Goal: Find contact information: Obtain details needed to contact an individual or organization

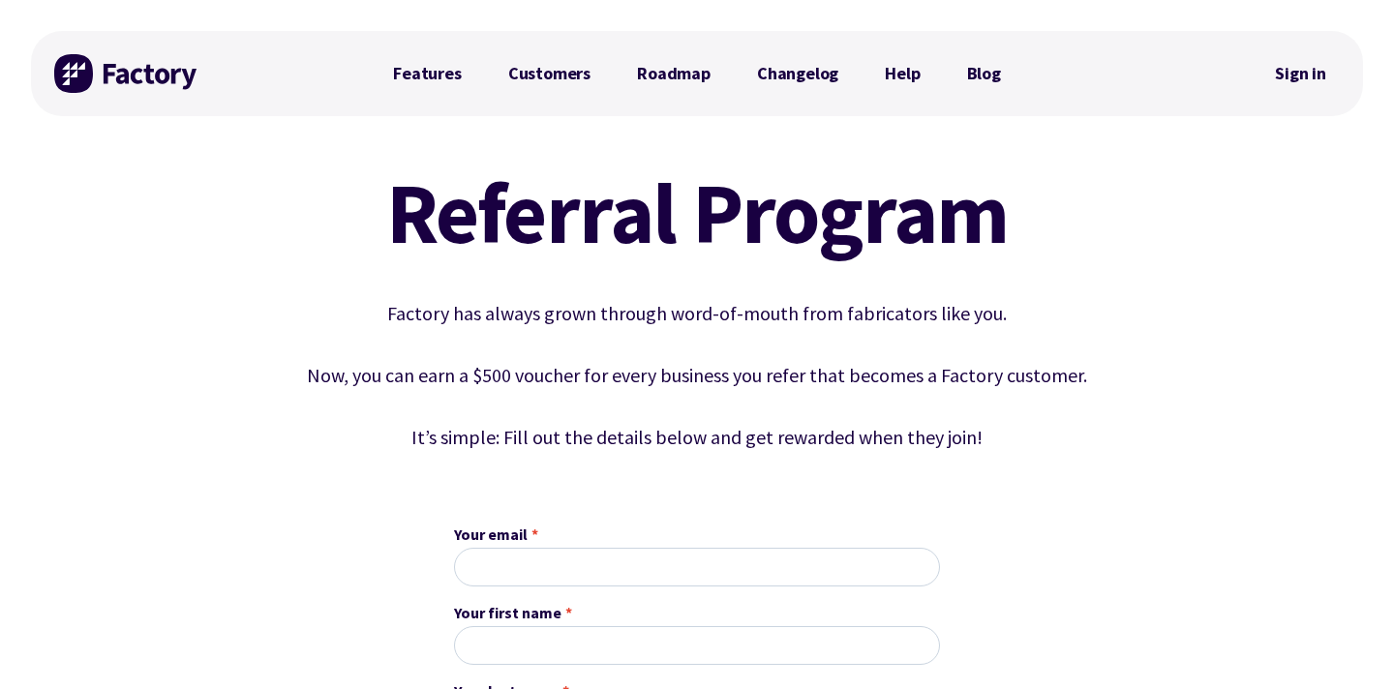
scroll to position [314, 0]
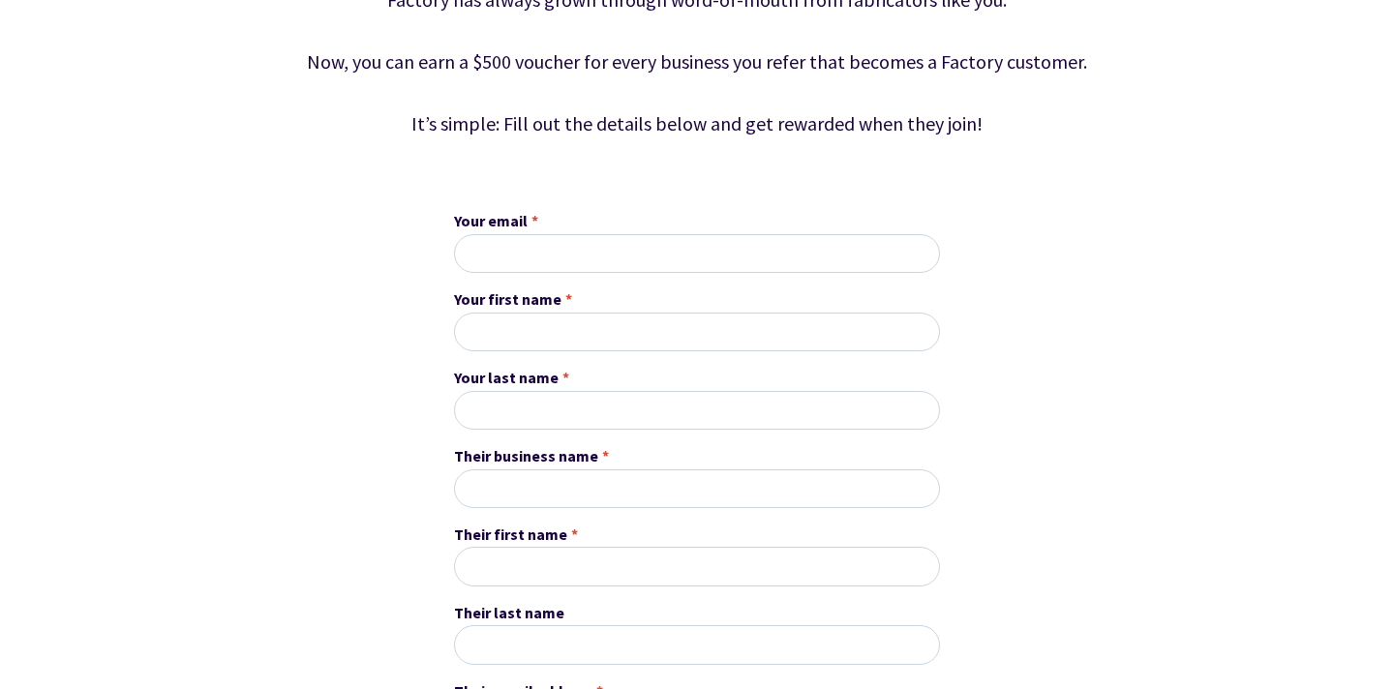
click at [1059, 64] on p "Now, you can earn a $500 voucher for every business you refer that becomes a Fa…" at bounding box center [697, 61] width 881 height 31
click at [666, 131] on p "It’s simple: Fill out the details below and get rewarded when they join!" at bounding box center [697, 123] width 881 height 31
click at [957, 131] on p "It’s simple: Fill out the details below and get rewarded when they join!" at bounding box center [697, 123] width 881 height 31
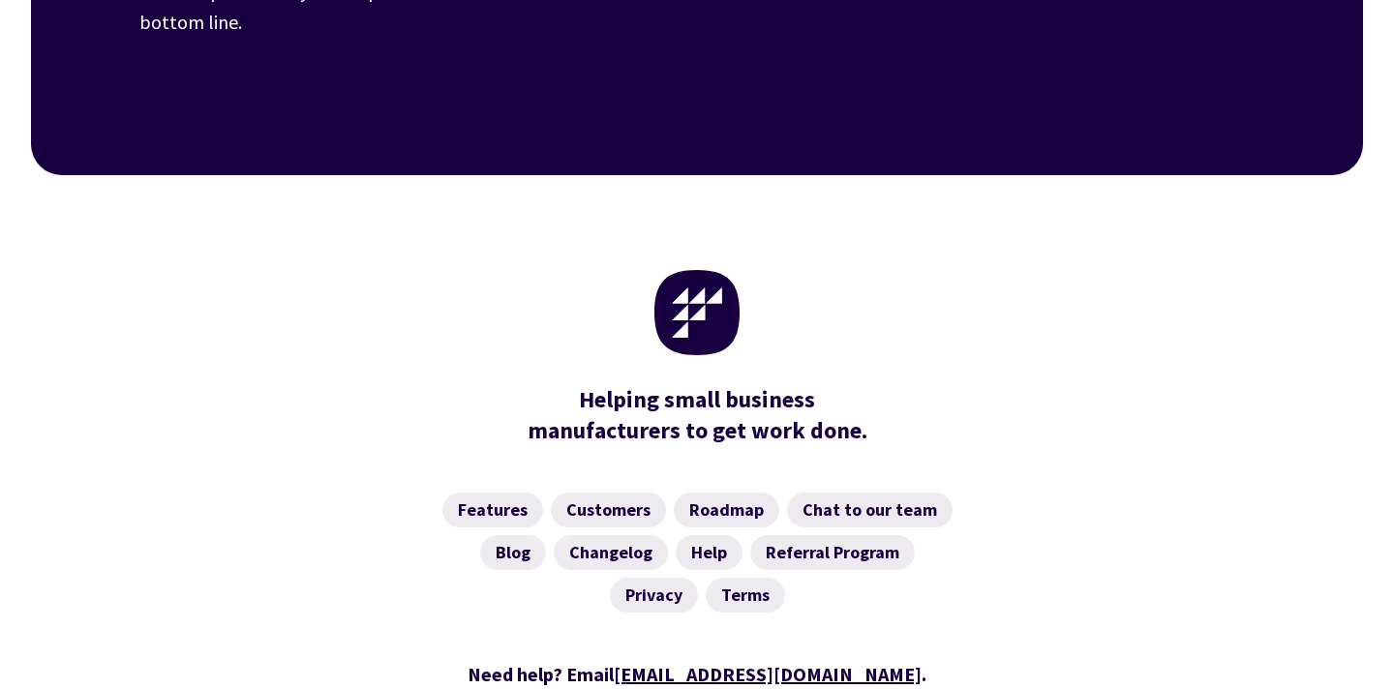
scroll to position [1755, 0]
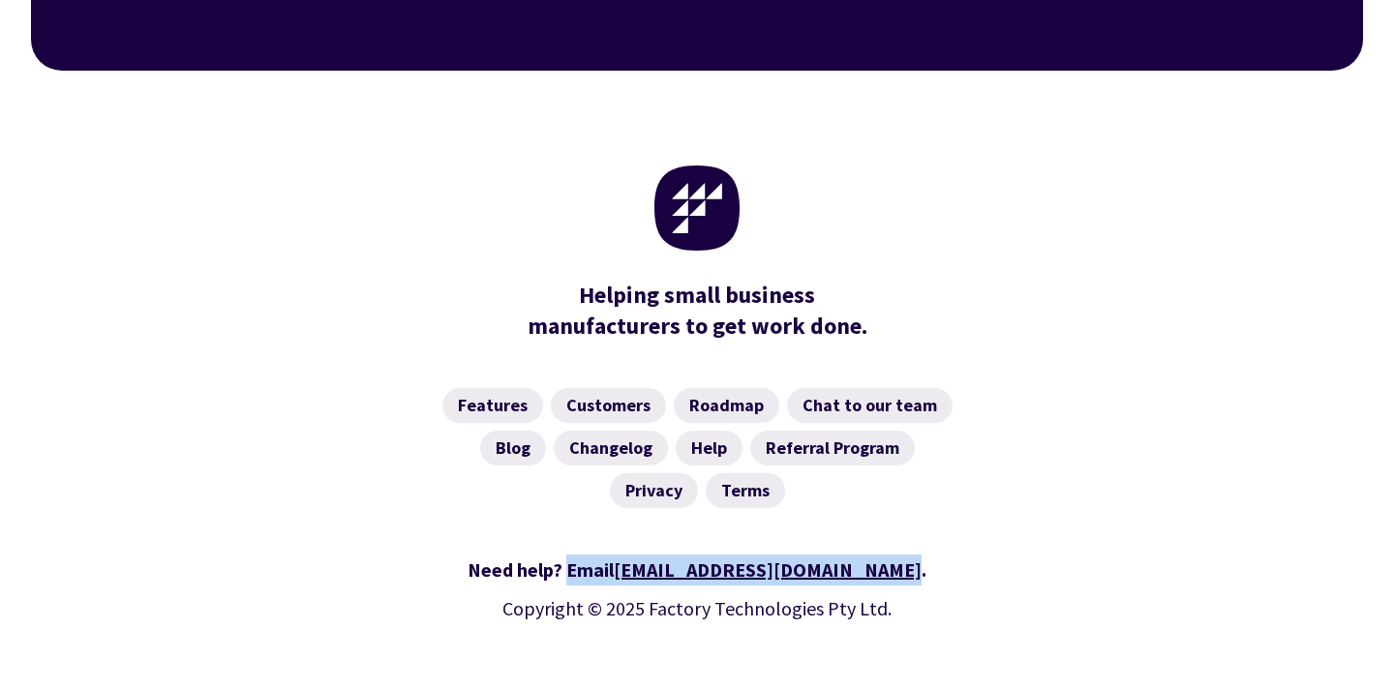
drag, startPoint x: 638, startPoint y: 506, endPoint x: 850, endPoint y: 520, distance: 212.4
click at [850, 555] on div "Need help? Email [EMAIL_ADDRESS][DOMAIN_NAME] ." at bounding box center [696, 570] width 1115 height 31
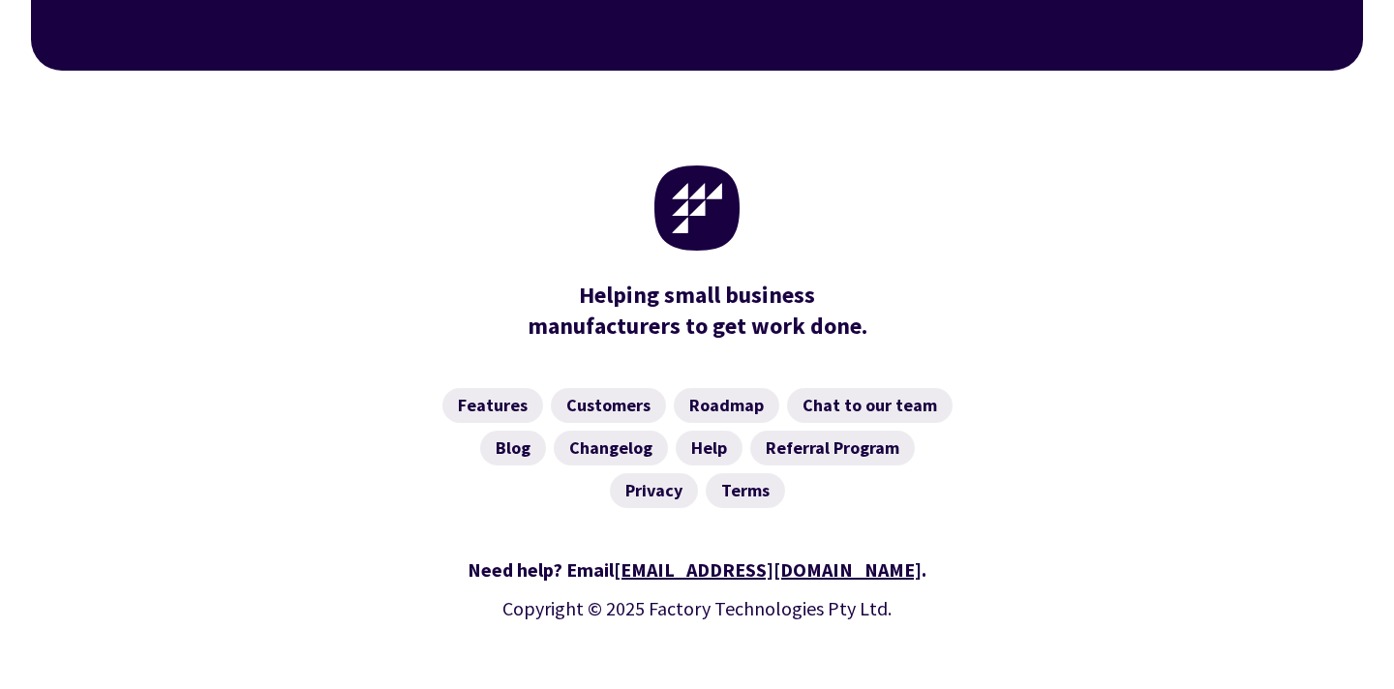
click at [660, 531] on div "Need help? Email [EMAIL_ADDRESS][DOMAIN_NAME] . Copyright © 2025 Factory Techno…" at bounding box center [696, 625] width 1115 height 188
drag, startPoint x: 688, startPoint y: 510, endPoint x: 850, endPoint y: 519, distance: 161.9
click at [850, 555] on div "Need help? Email [EMAIL_ADDRESS][DOMAIN_NAME] ." at bounding box center [696, 570] width 1115 height 31
copy div "[EMAIL_ADDRESS][DOMAIN_NAME]"
